Goal: Task Accomplishment & Management: Complete application form

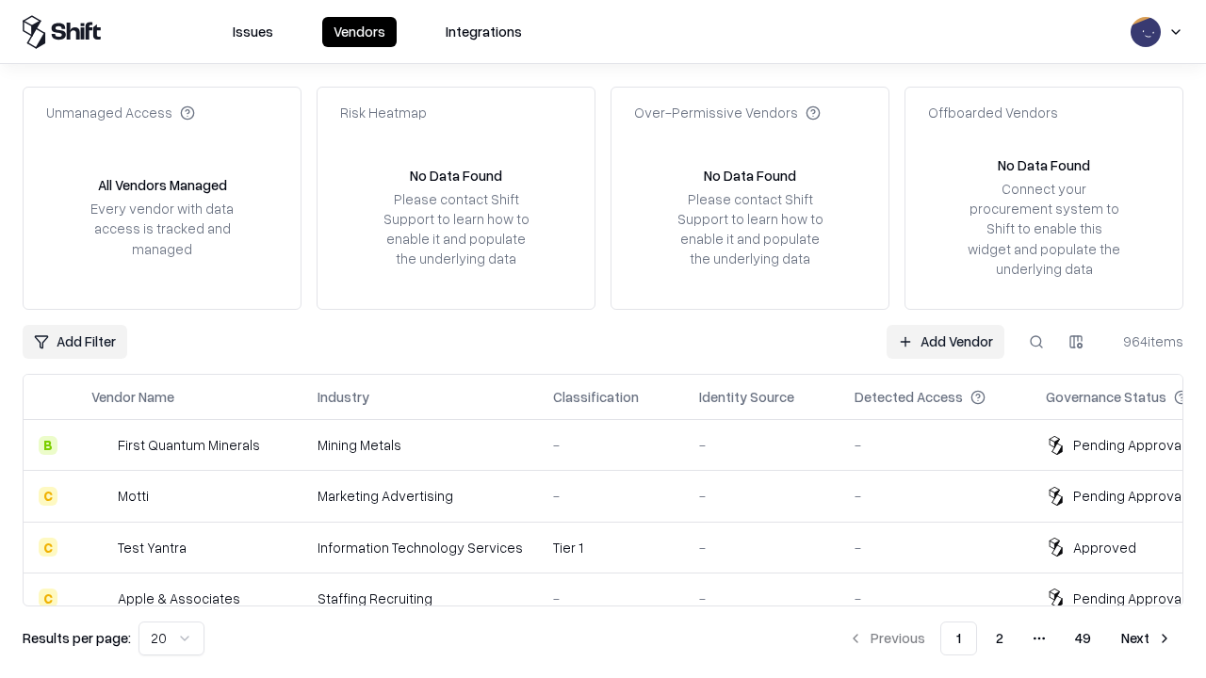
click at [945, 341] on link "Add Vendor" at bounding box center [945, 342] width 118 height 34
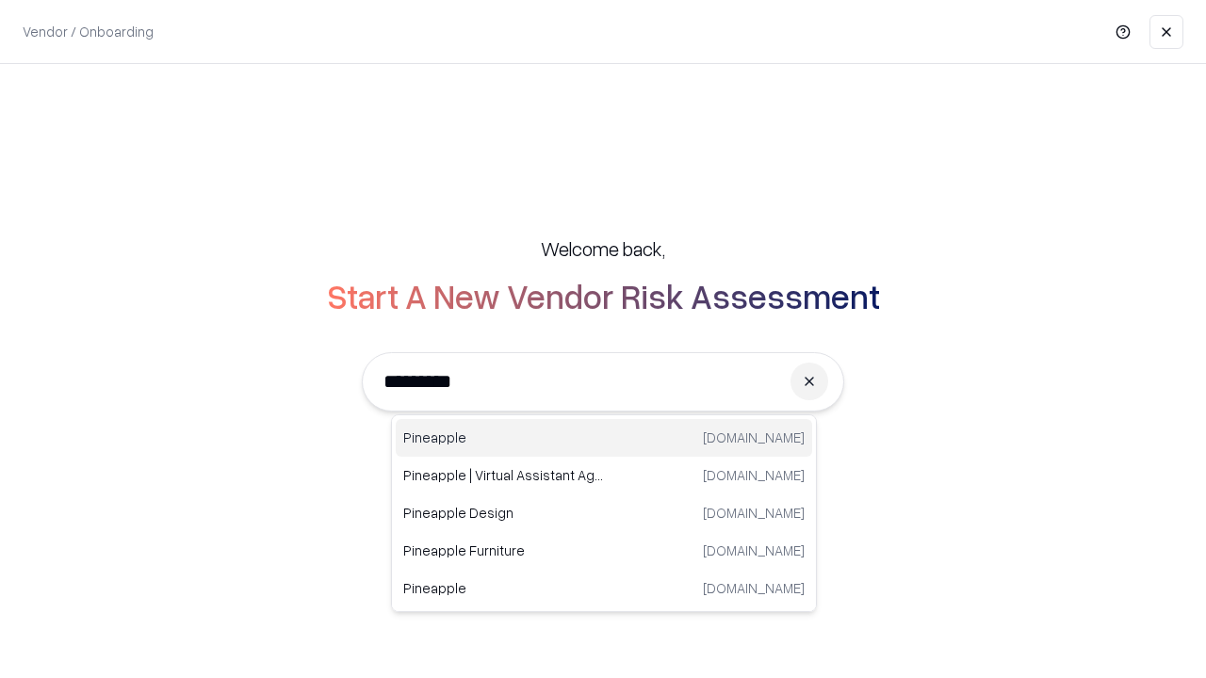
click at [604, 438] on div "Pineapple pineappleenergy.com" at bounding box center [604, 438] width 416 height 38
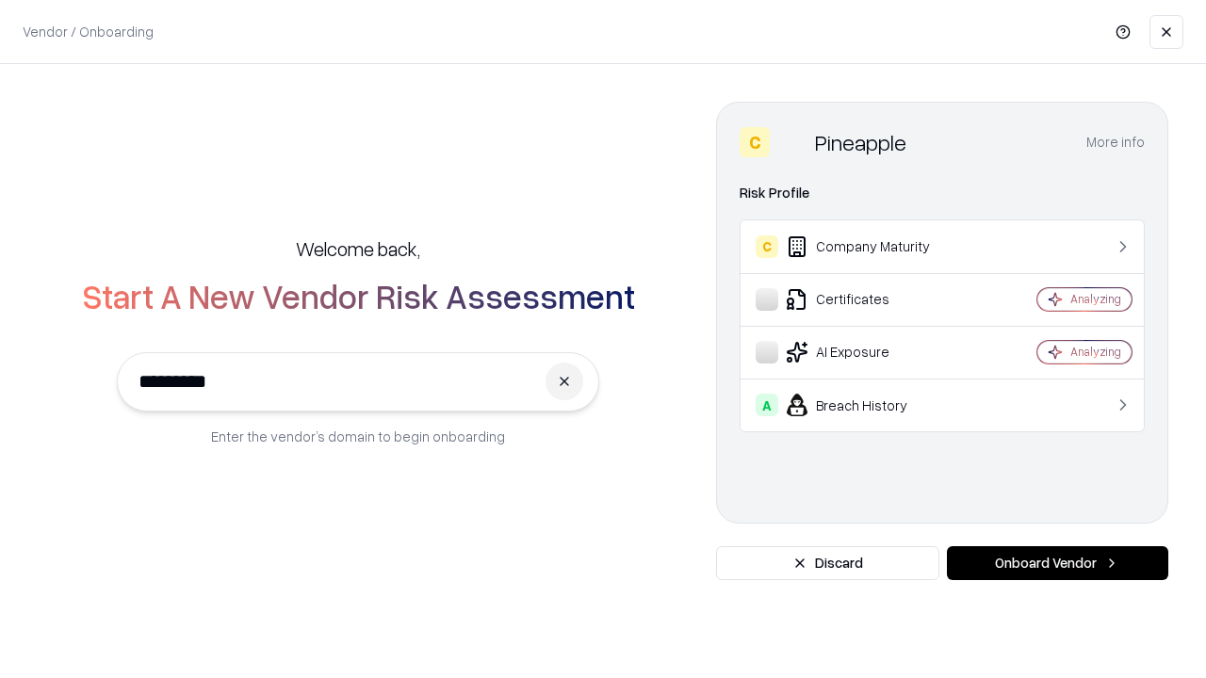
type input "*********"
click at [1057, 563] on button "Onboard Vendor" at bounding box center [1057, 563] width 221 height 34
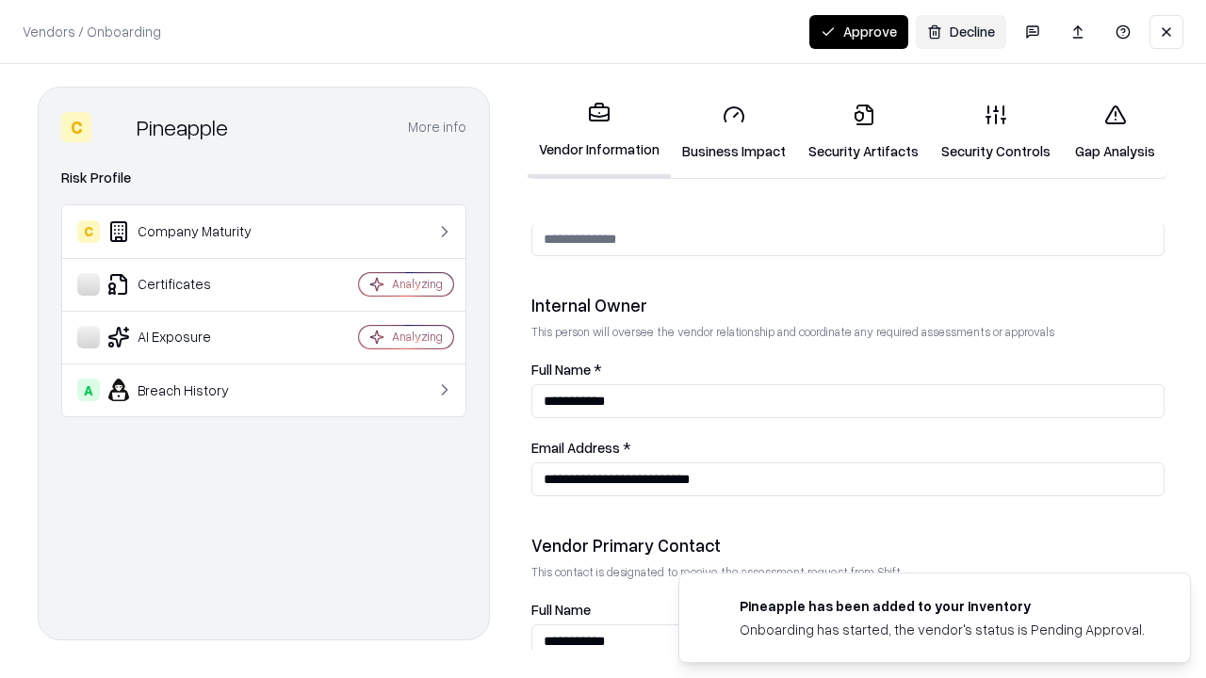
scroll to position [976, 0]
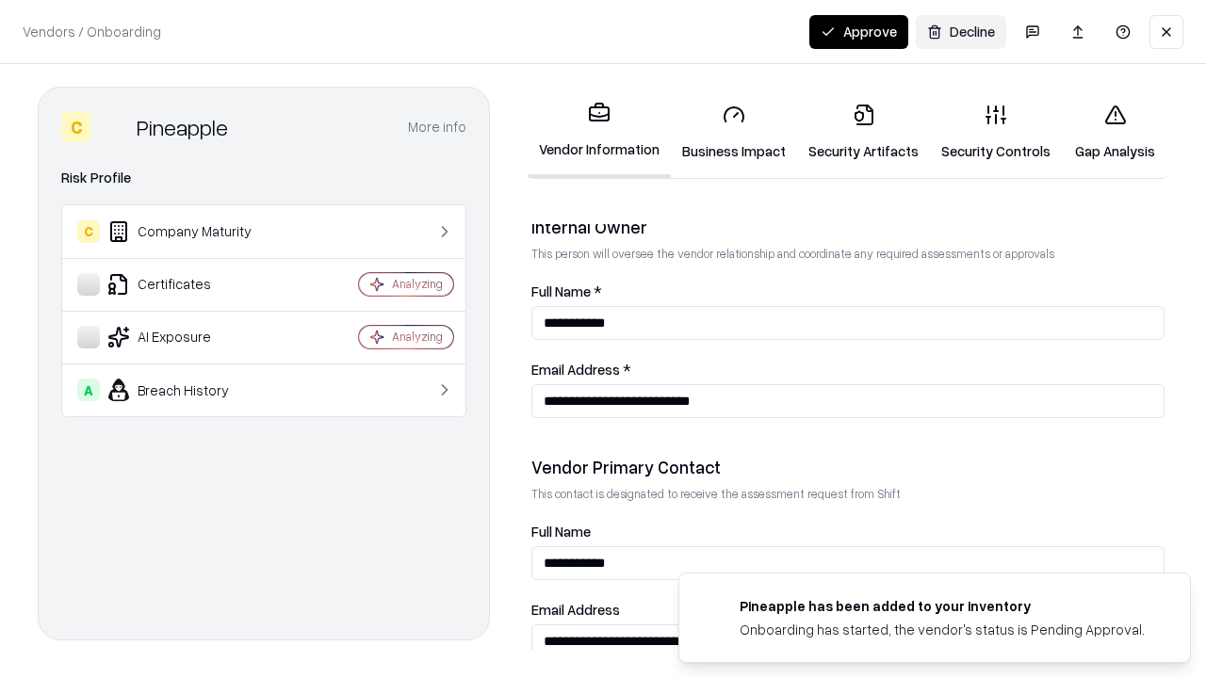
click at [863, 132] on link "Security Artifacts" at bounding box center [863, 133] width 133 height 88
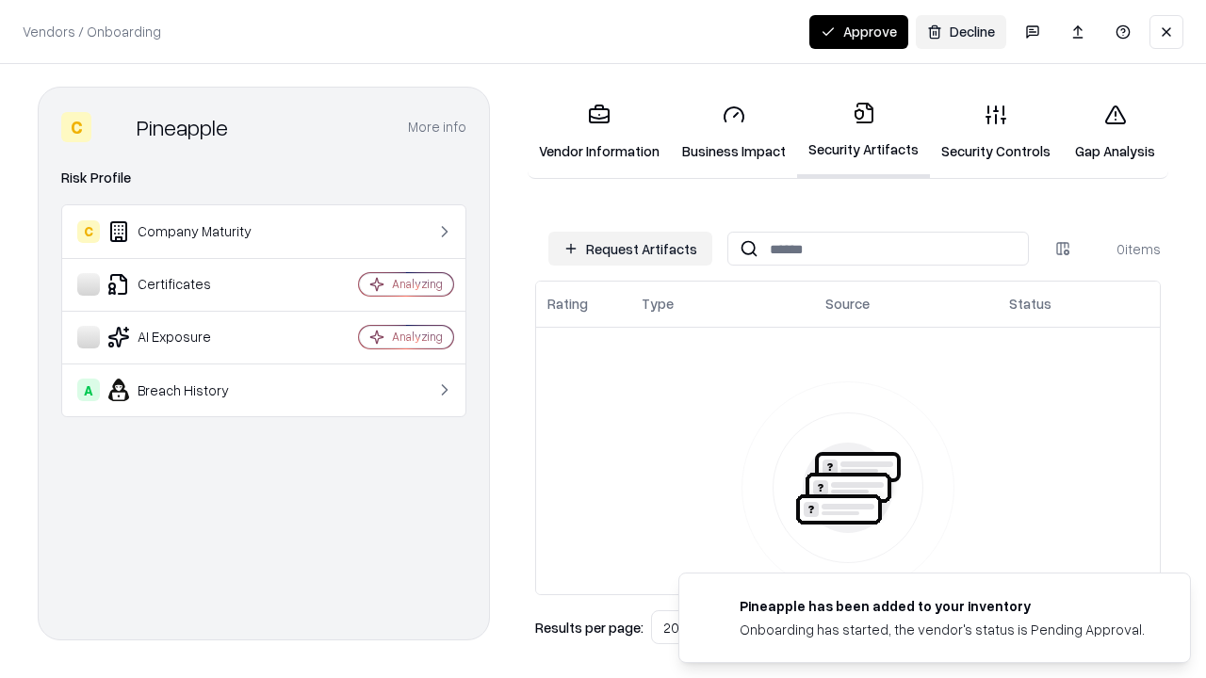
click at [630, 249] on button "Request Artifacts" at bounding box center [630, 249] width 164 height 34
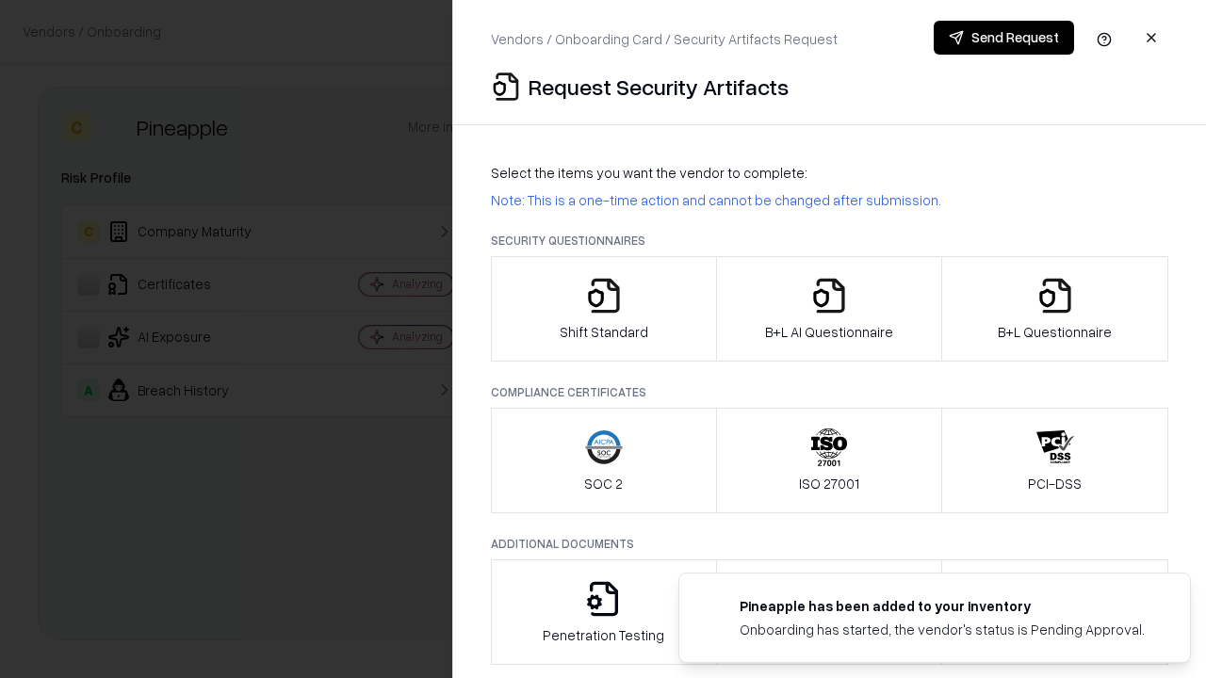
click at [1054, 309] on icon "button" at bounding box center [1055, 296] width 38 height 38
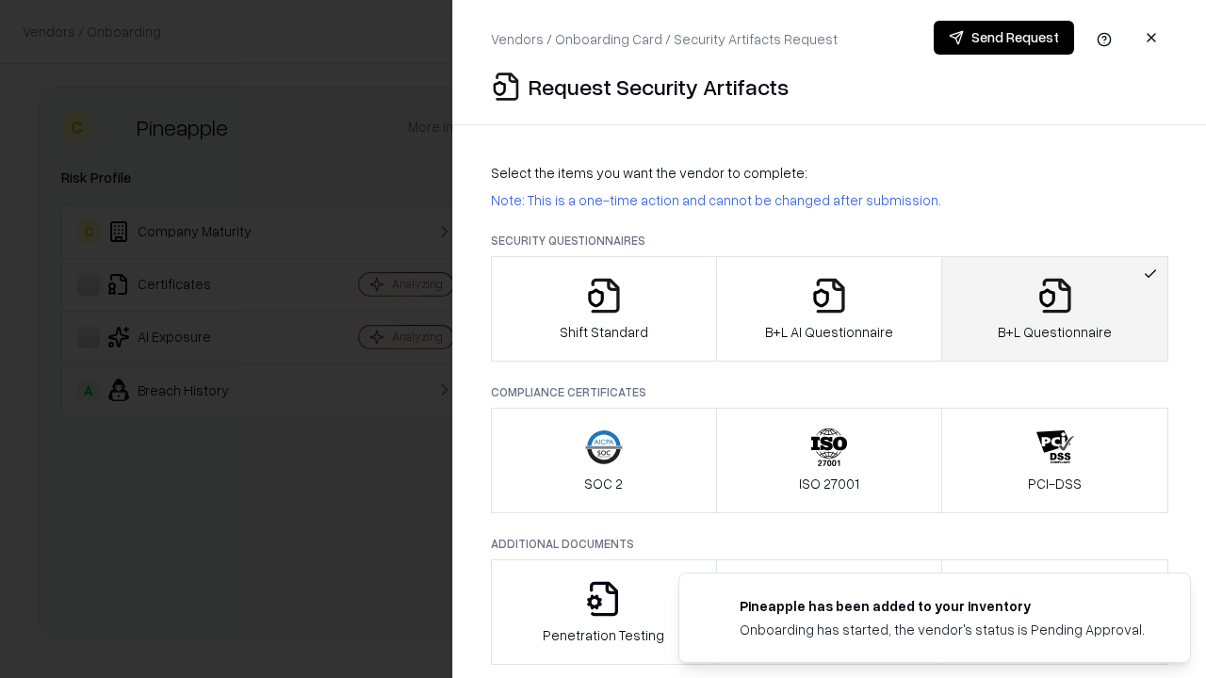
click at [828, 309] on icon "button" at bounding box center [829, 296] width 38 height 38
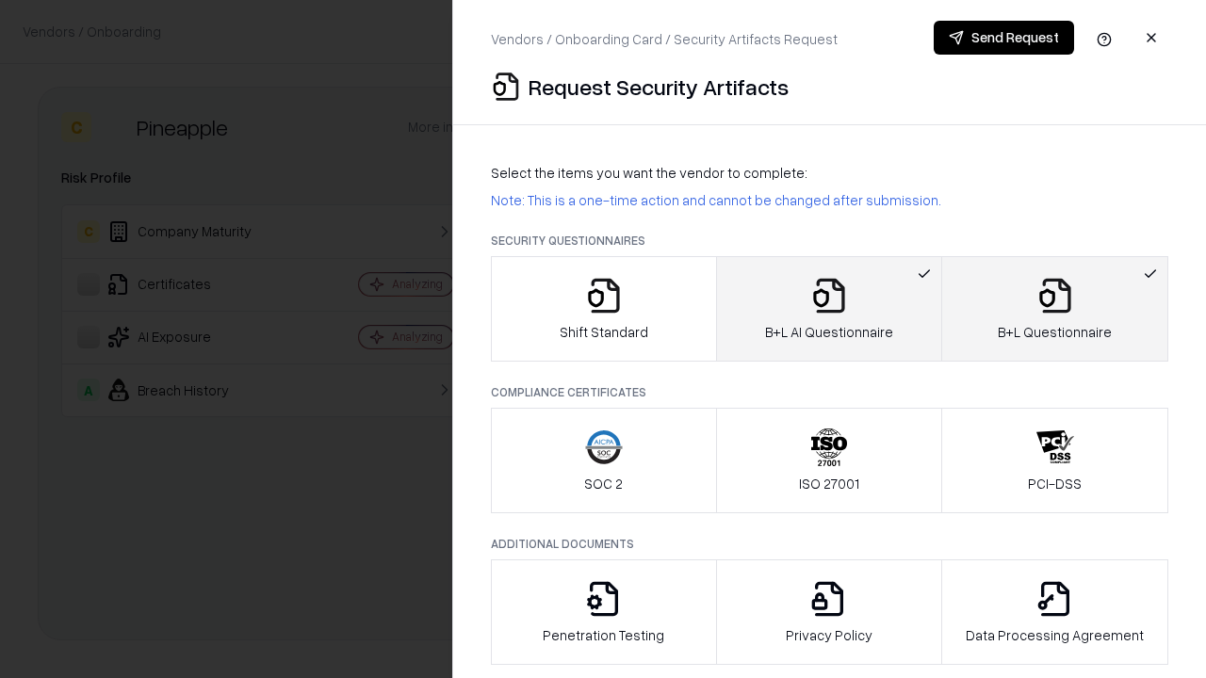
click at [1003, 38] on button "Send Request" at bounding box center [1003, 38] width 140 height 34
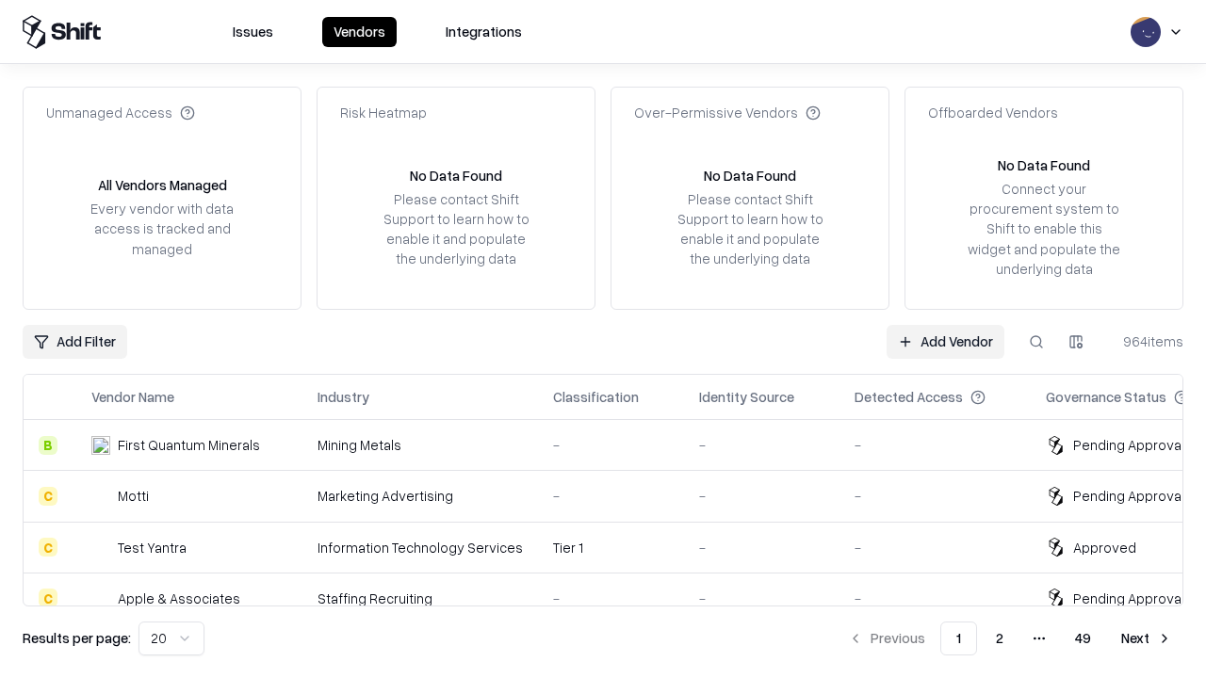
click at [1036, 341] on button at bounding box center [1036, 342] width 34 height 34
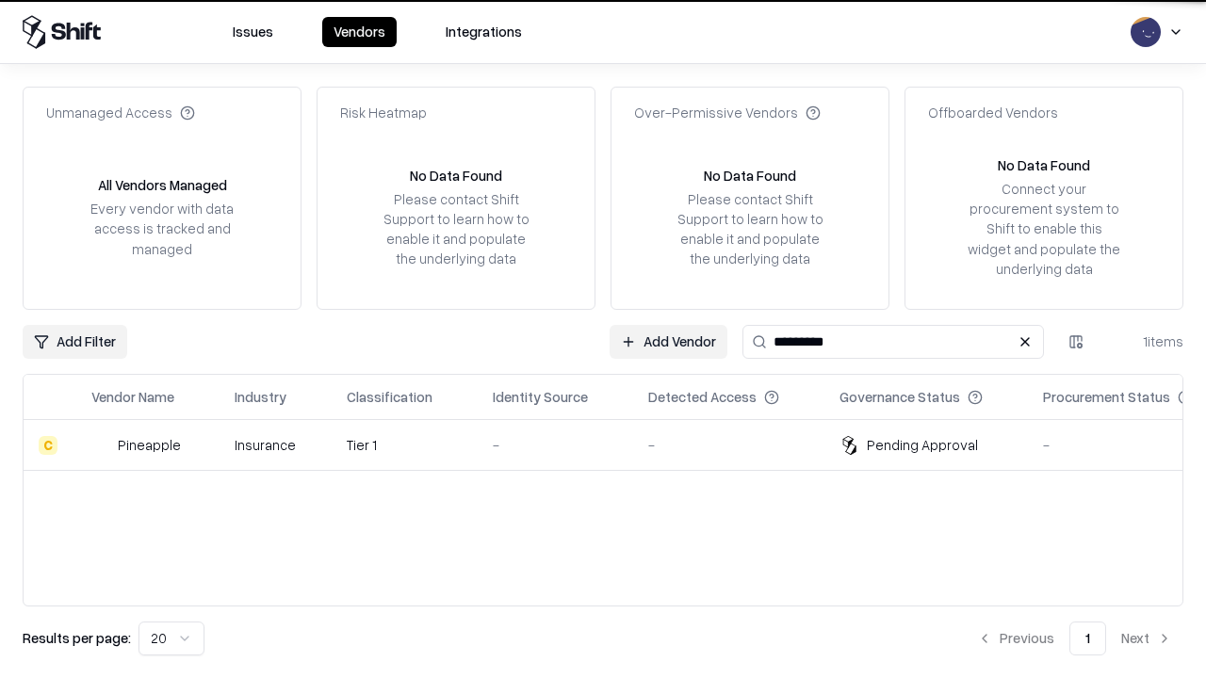
type input "*********"
click at [614, 445] on div "-" at bounding box center [555, 445] width 125 height 20
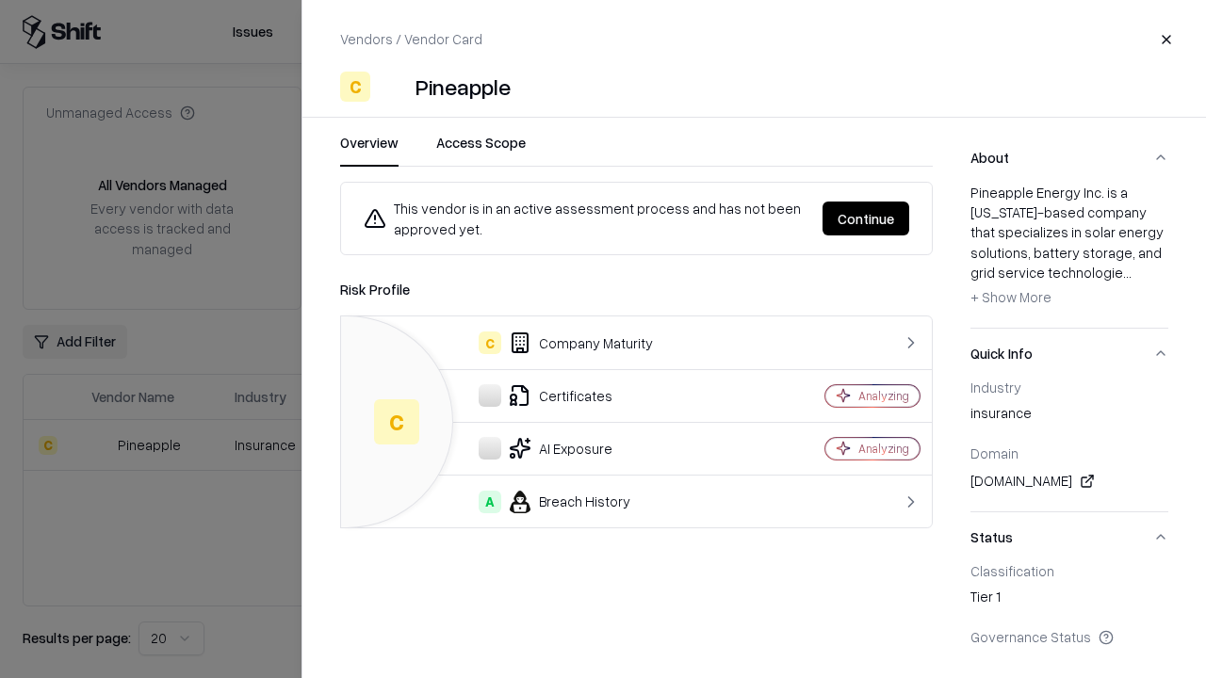
click at [866, 219] on button "Continue" at bounding box center [865, 219] width 87 height 34
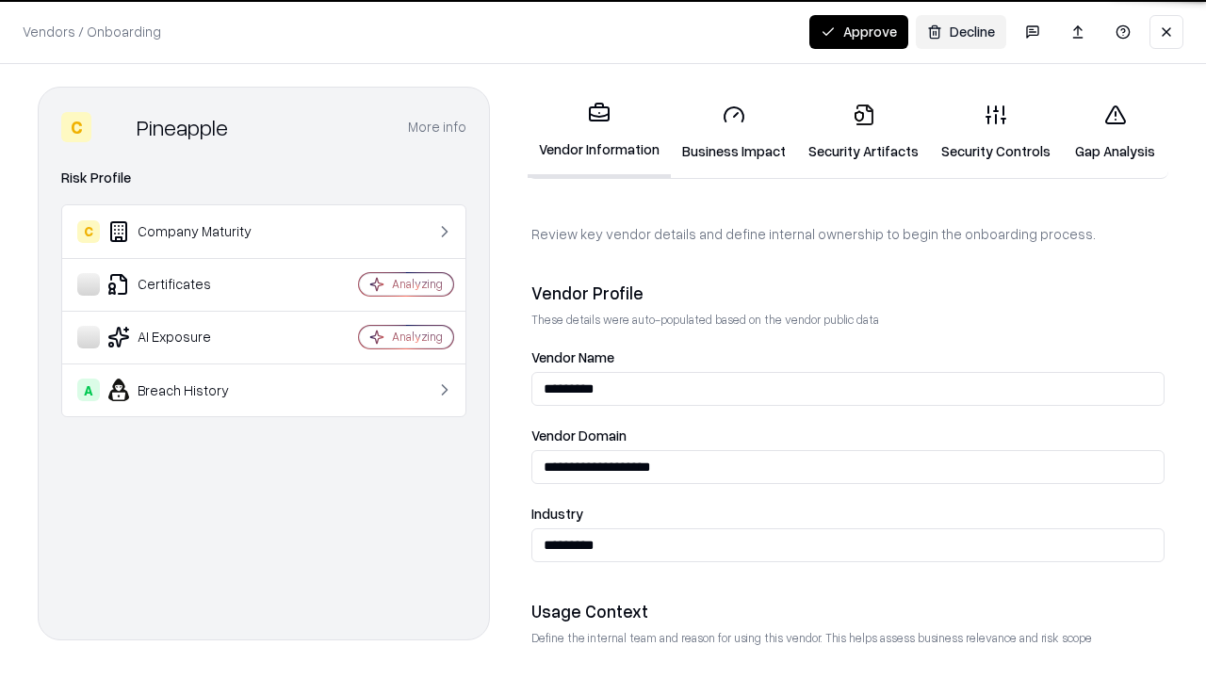
click at [863, 132] on link "Security Artifacts" at bounding box center [863, 133] width 133 height 88
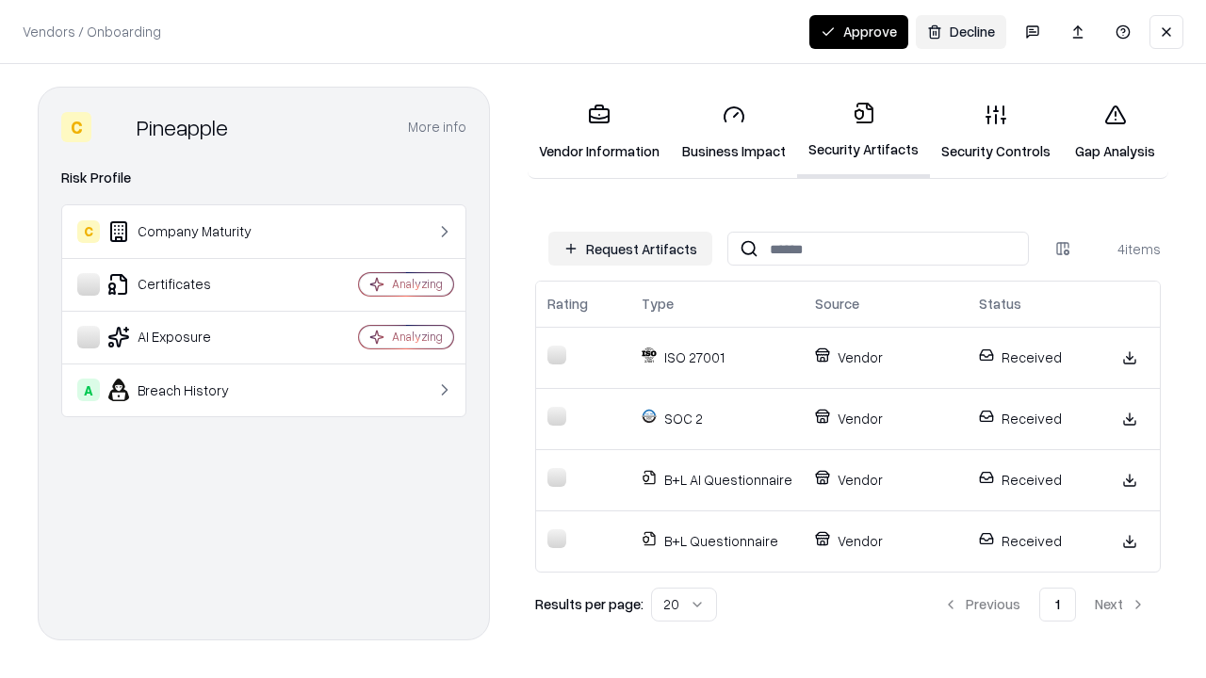
click at [858, 31] on button "Approve" at bounding box center [858, 32] width 99 height 34
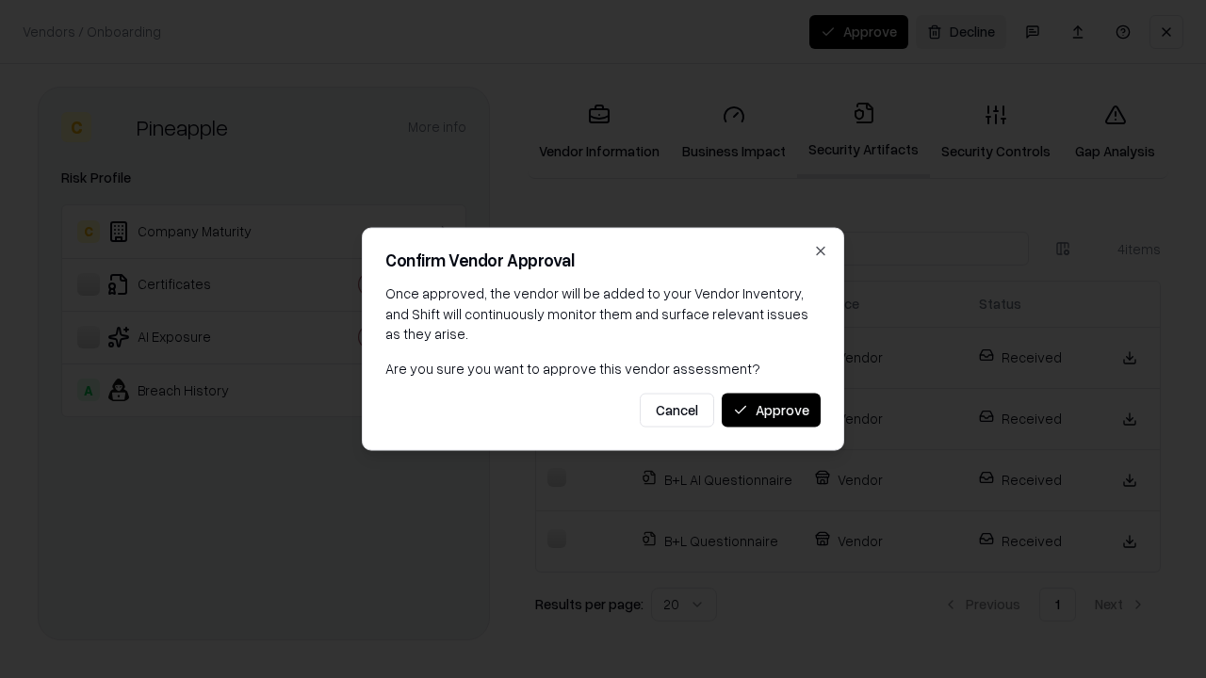
click at [770, 410] on button "Approve" at bounding box center [770, 410] width 99 height 34
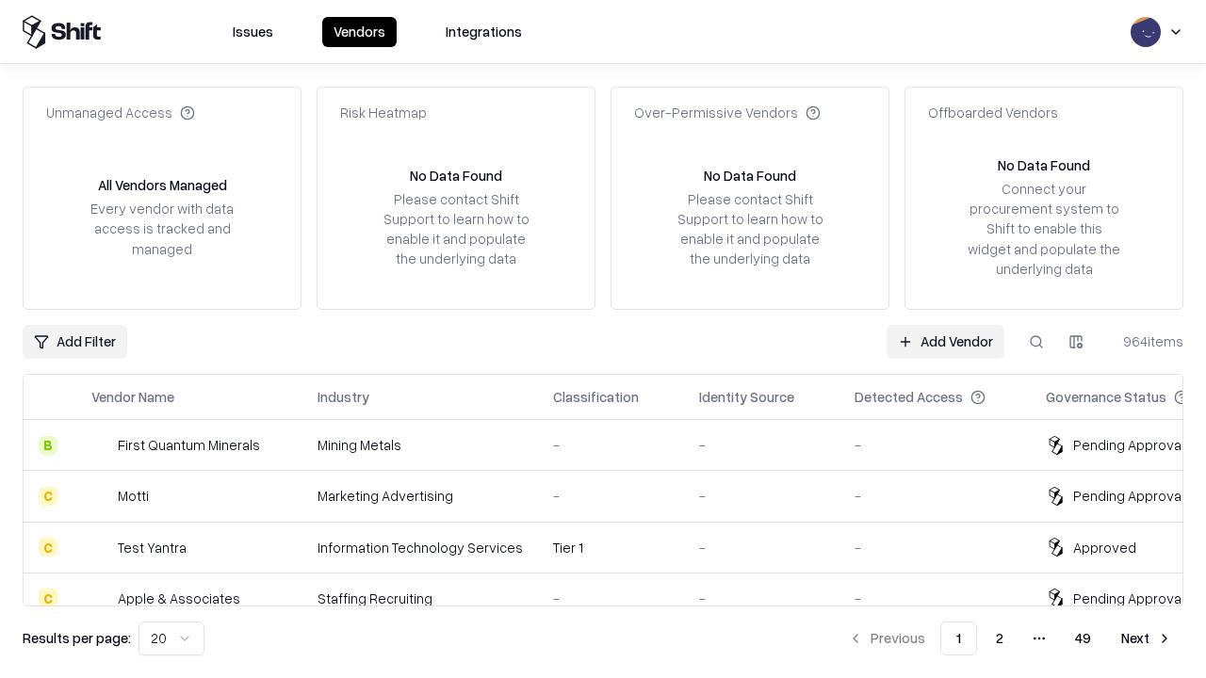
type input "*********"
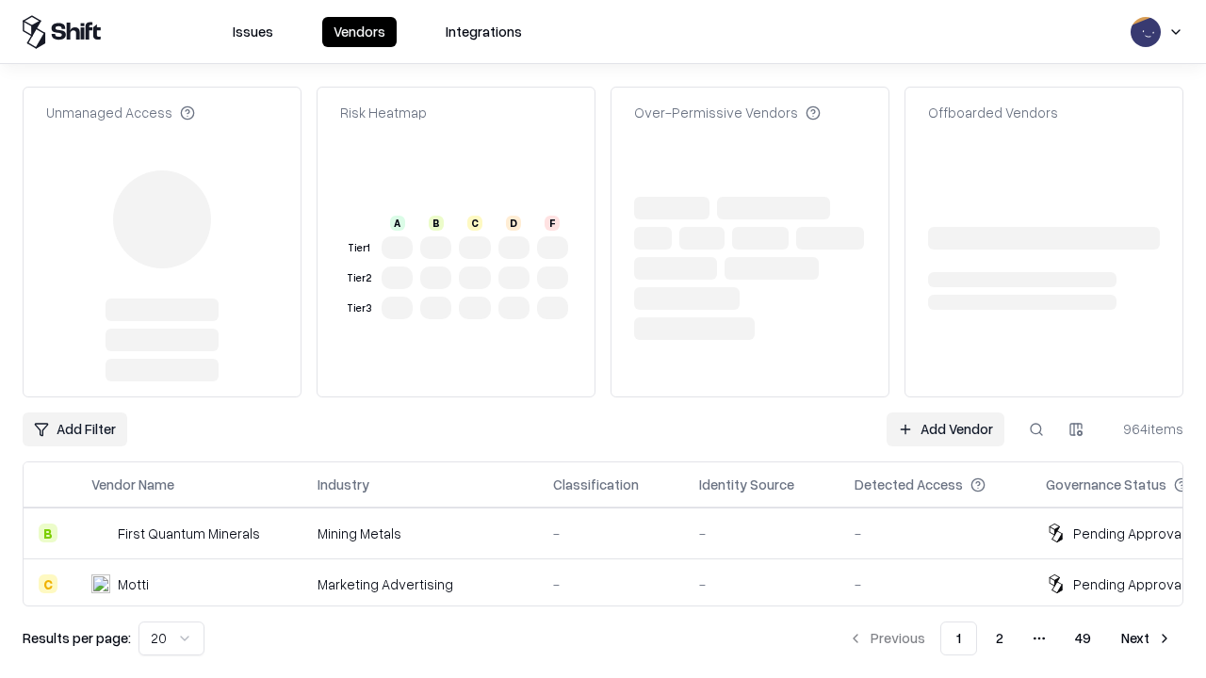
click at [945, 413] on link "Add Vendor" at bounding box center [945, 430] width 118 height 34
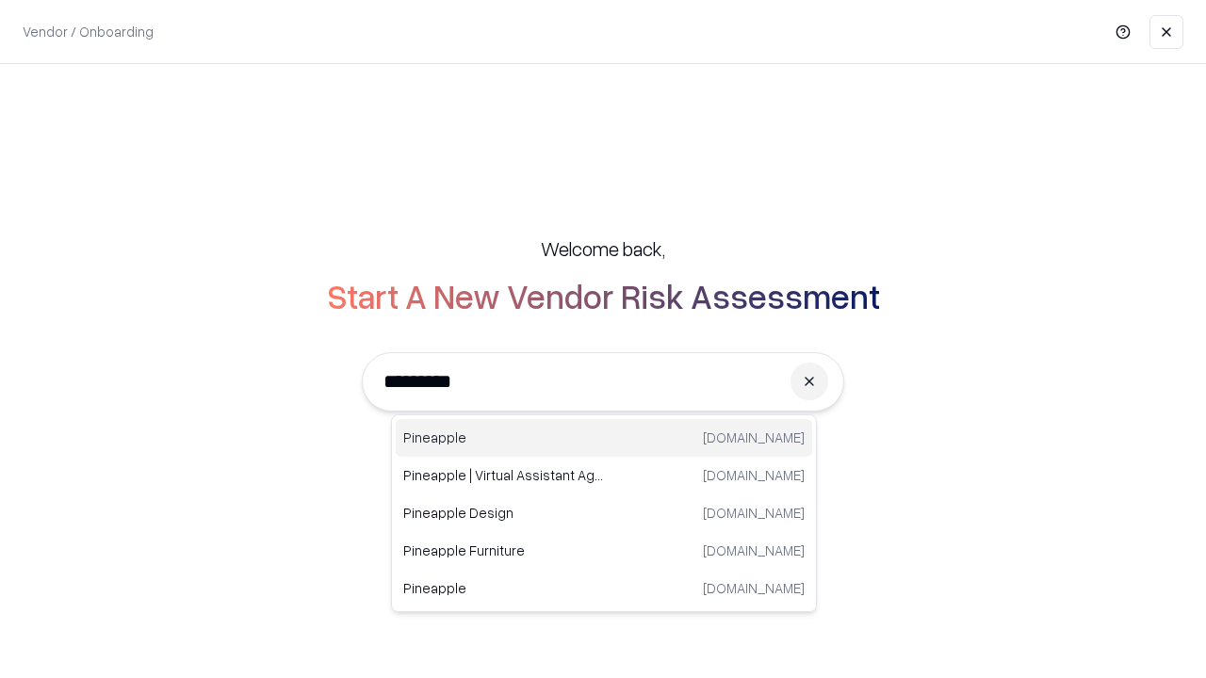
click at [604, 438] on div "Pineapple [DOMAIN_NAME]" at bounding box center [604, 438] width 416 height 38
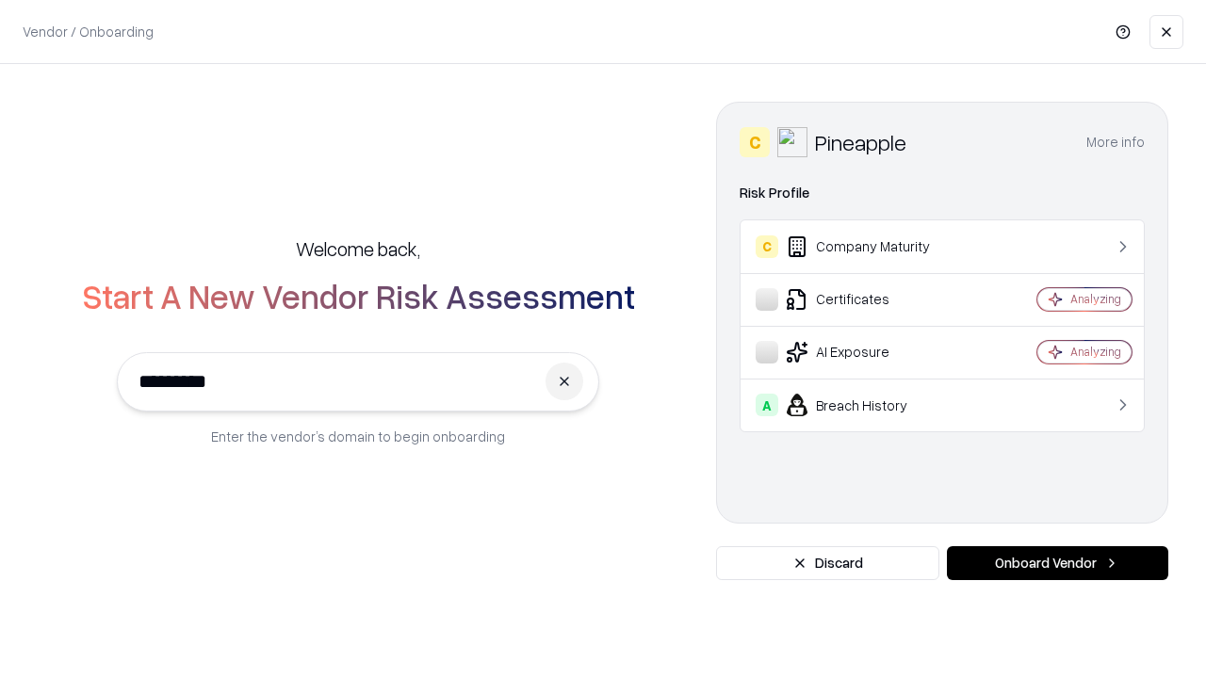
type input "*********"
click at [1057, 563] on button "Onboard Vendor" at bounding box center [1057, 563] width 221 height 34
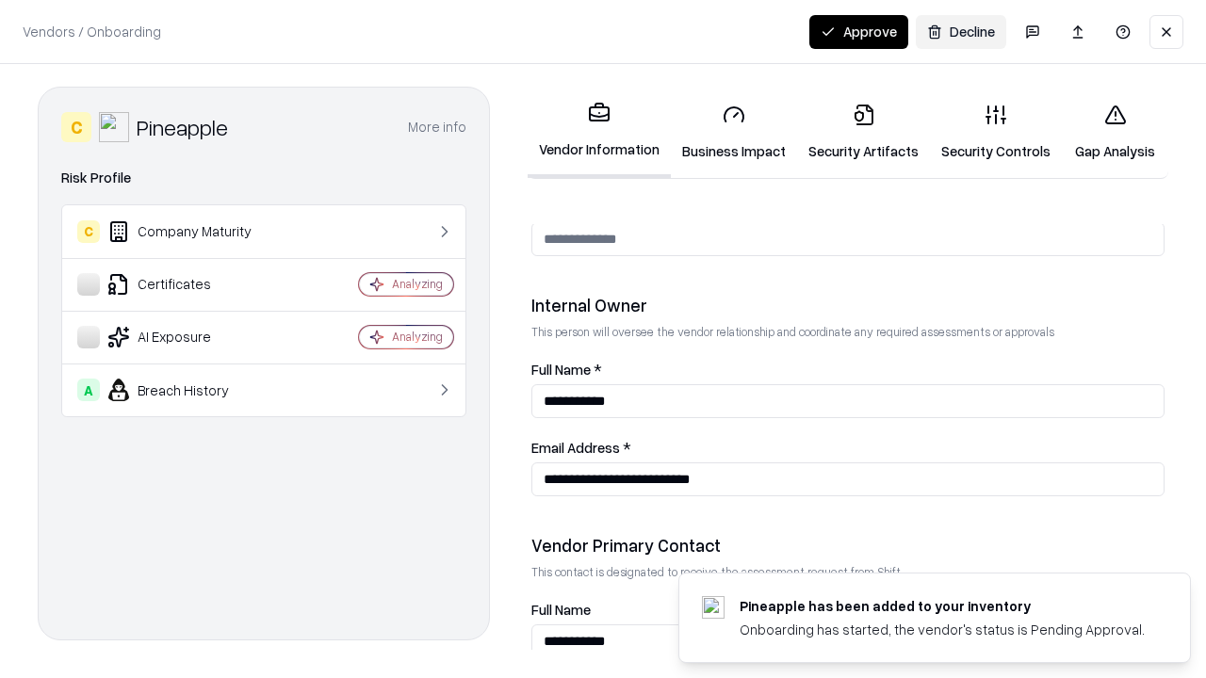
scroll to position [976, 0]
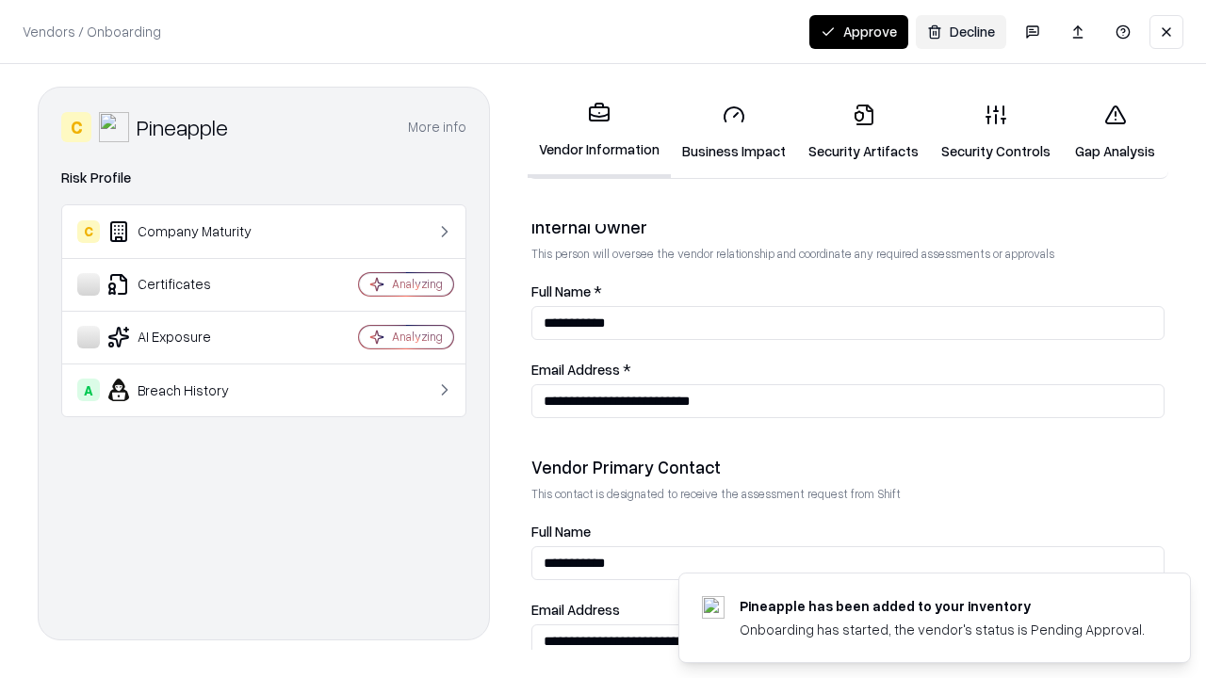
click at [858, 31] on button "Approve" at bounding box center [858, 32] width 99 height 34
